Goal: Task Accomplishment & Management: Manage account settings

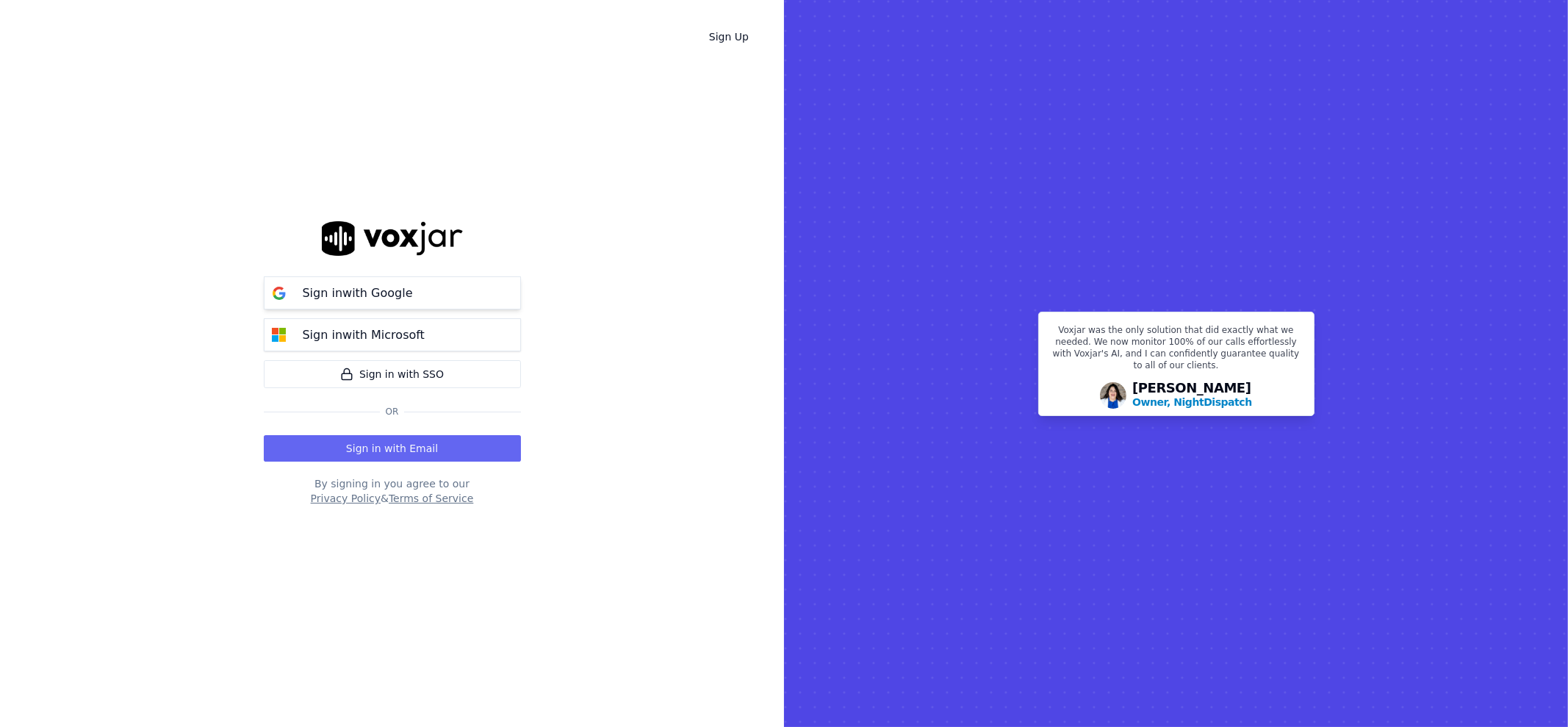
click at [451, 289] on button "Sign in with Google" at bounding box center [393, 293] width 257 height 33
